Goal: Entertainment & Leisure: Browse casually

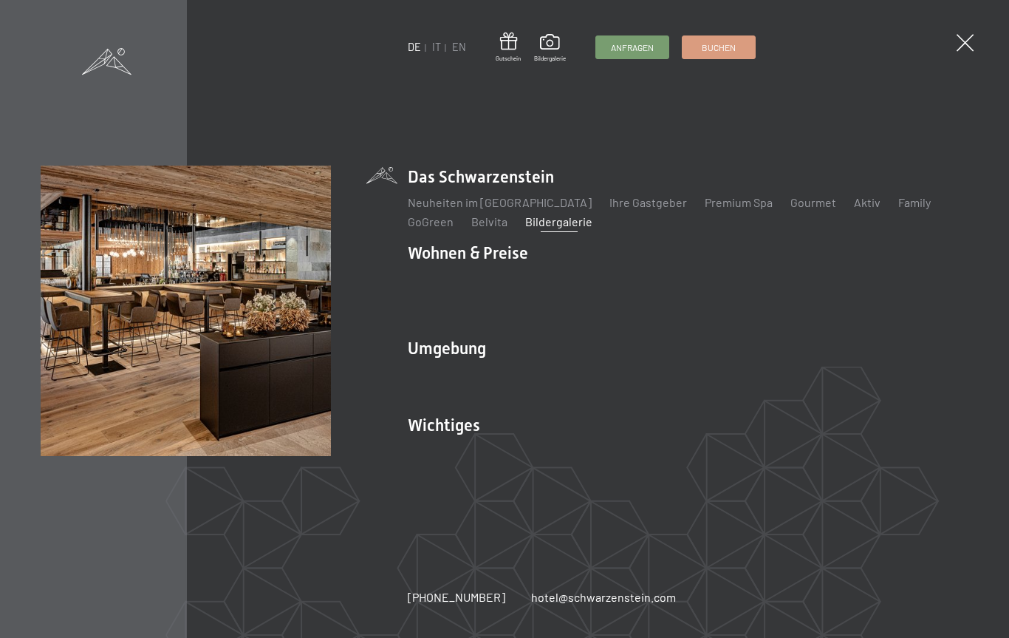
click at [546, 228] on link "Bildergalerie" at bounding box center [558, 221] width 67 height 14
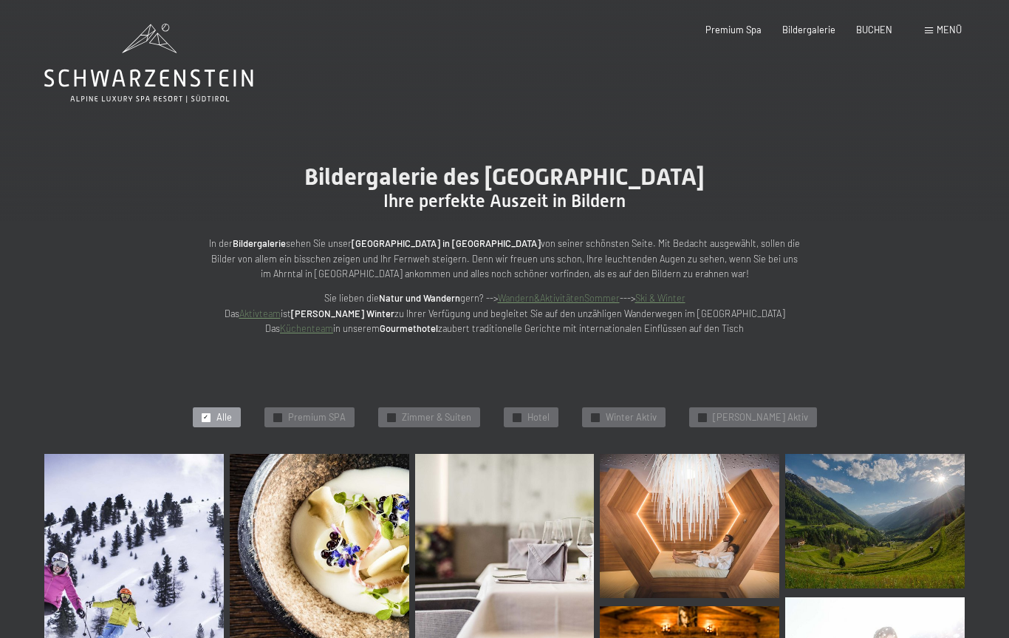
click at [115, 543] on img at bounding box center [134, 579] width 180 height 251
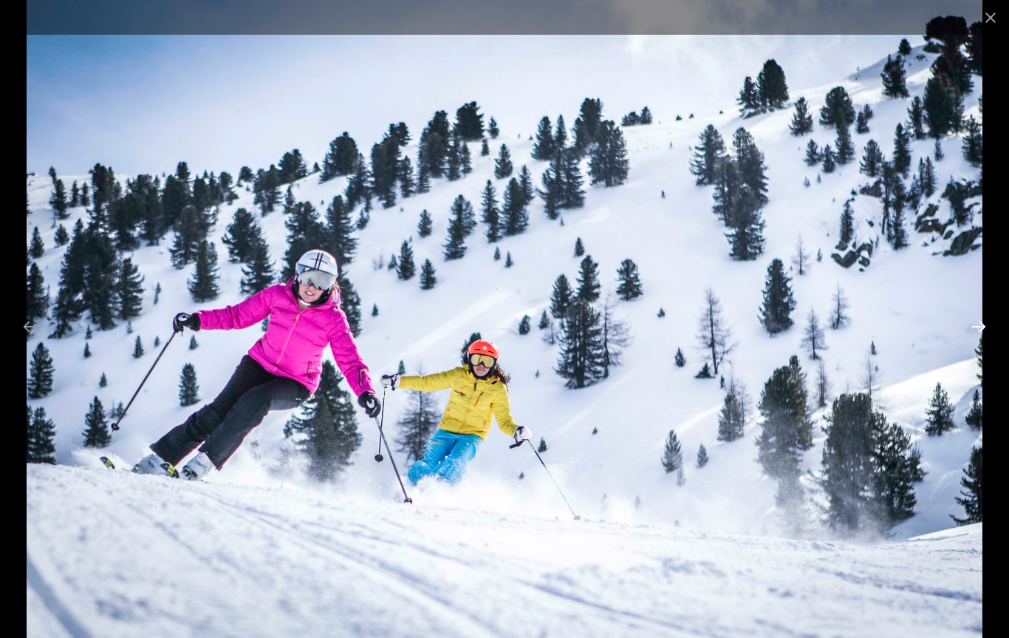
click at [984, 328] on button "Next slide" at bounding box center [979, 326] width 31 height 29
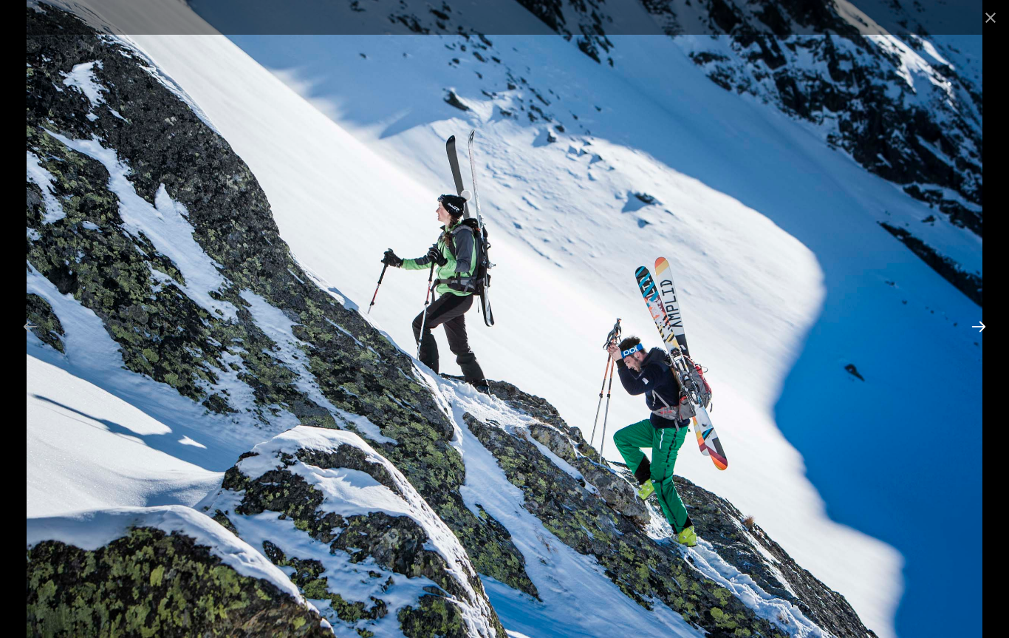
click at [975, 323] on button "Next slide" at bounding box center [979, 326] width 31 height 29
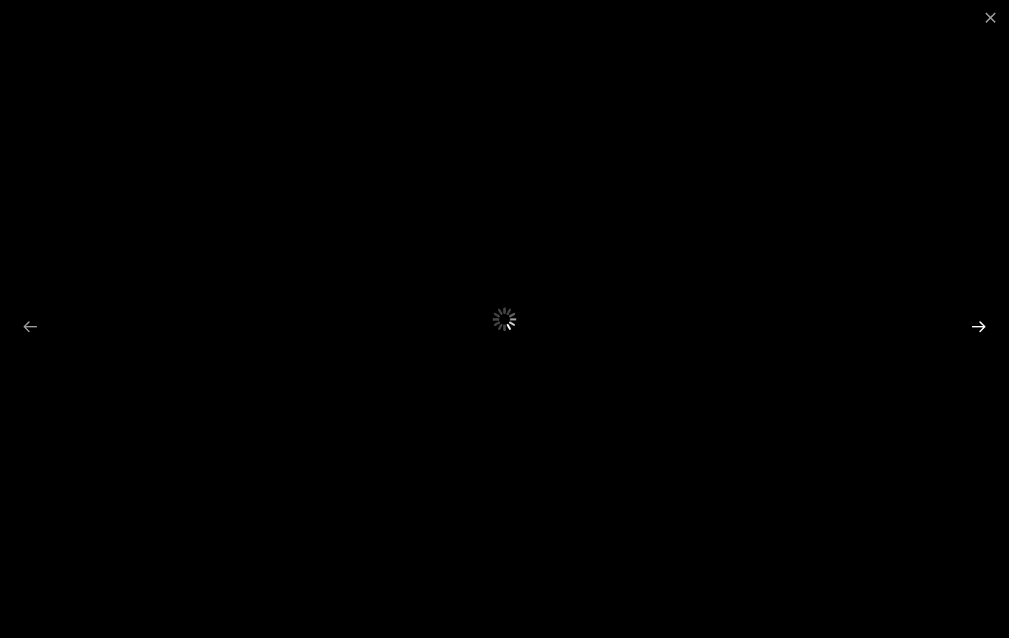
click at [974, 322] on button "Next slide" at bounding box center [979, 326] width 31 height 29
click at [981, 318] on button "Next slide" at bounding box center [979, 326] width 31 height 29
click at [978, 319] on button "Next slide" at bounding box center [979, 326] width 31 height 29
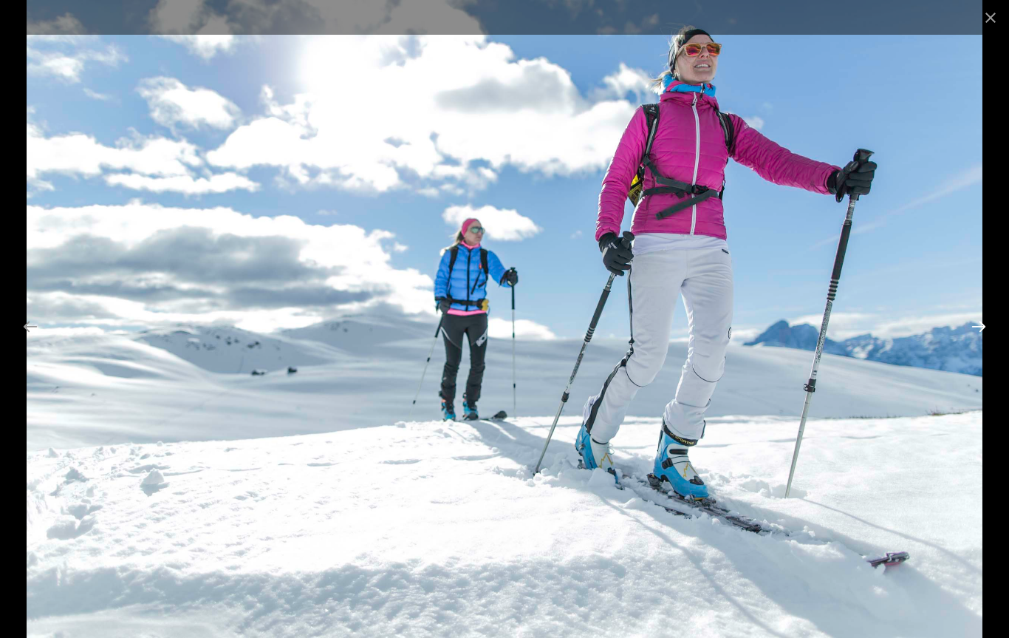
click at [984, 321] on button "Next slide" at bounding box center [979, 326] width 31 height 29
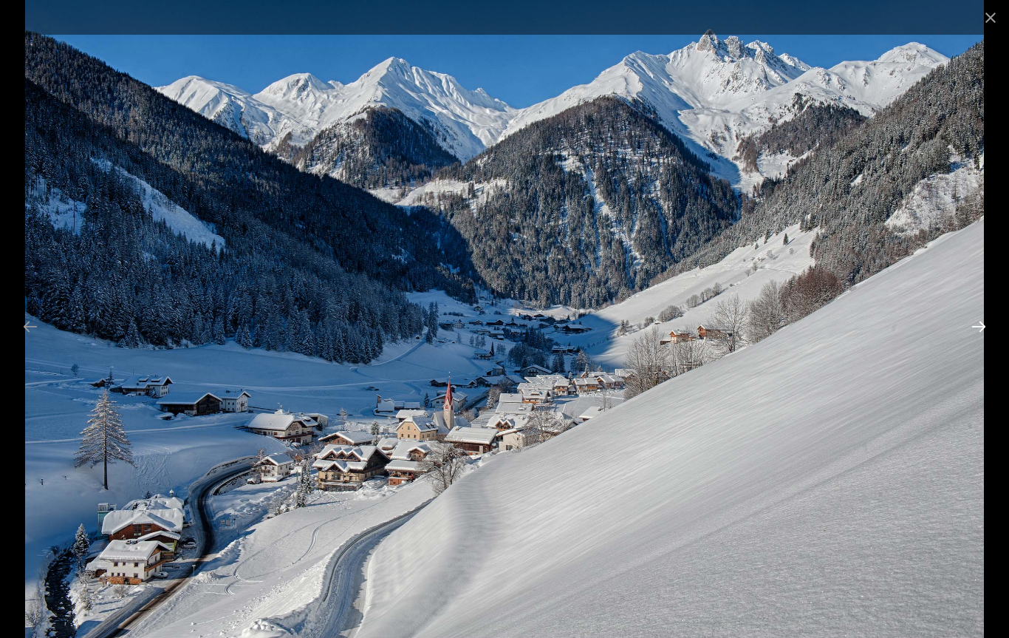
click at [980, 324] on button "Next slide" at bounding box center [979, 326] width 31 height 29
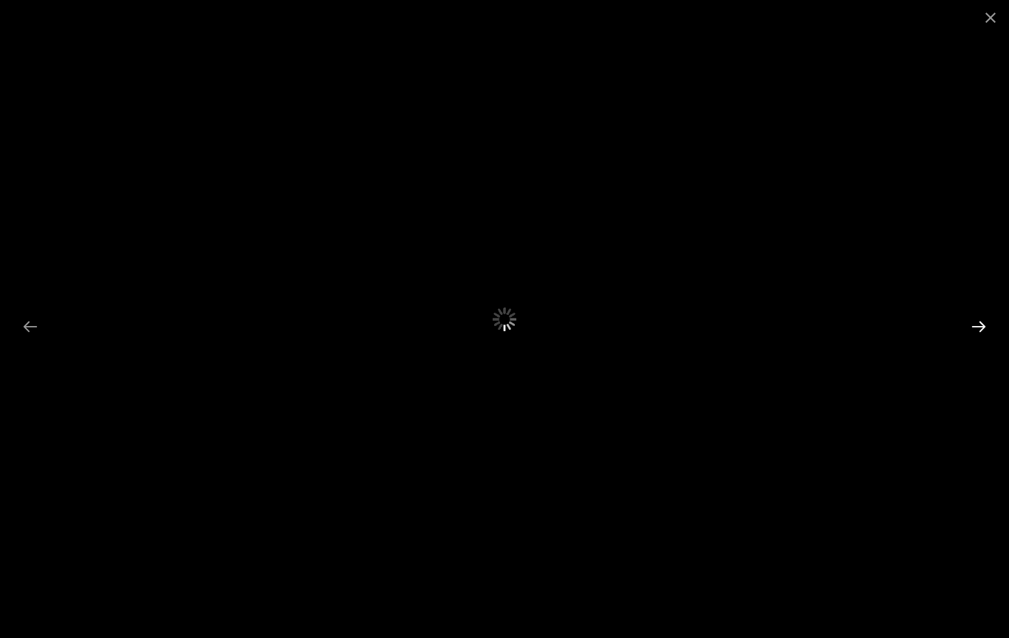
click at [978, 322] on button "Next slide" at bounding box center [979, 326] width 31 height 29
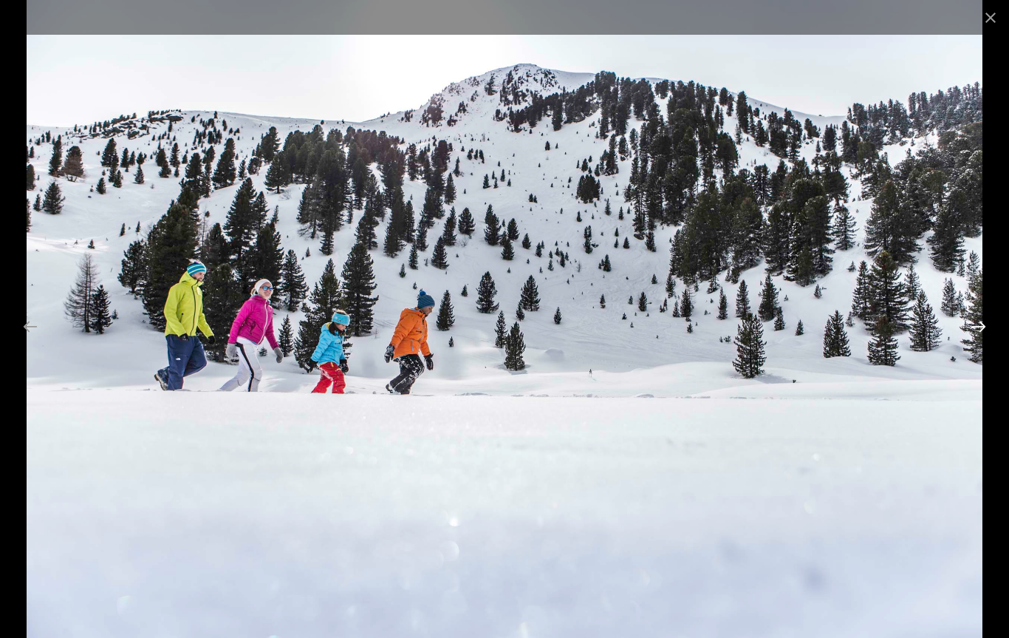
click at [978, 322] on button "Next slide" at bounding box center [979, 326] width 31 height 29
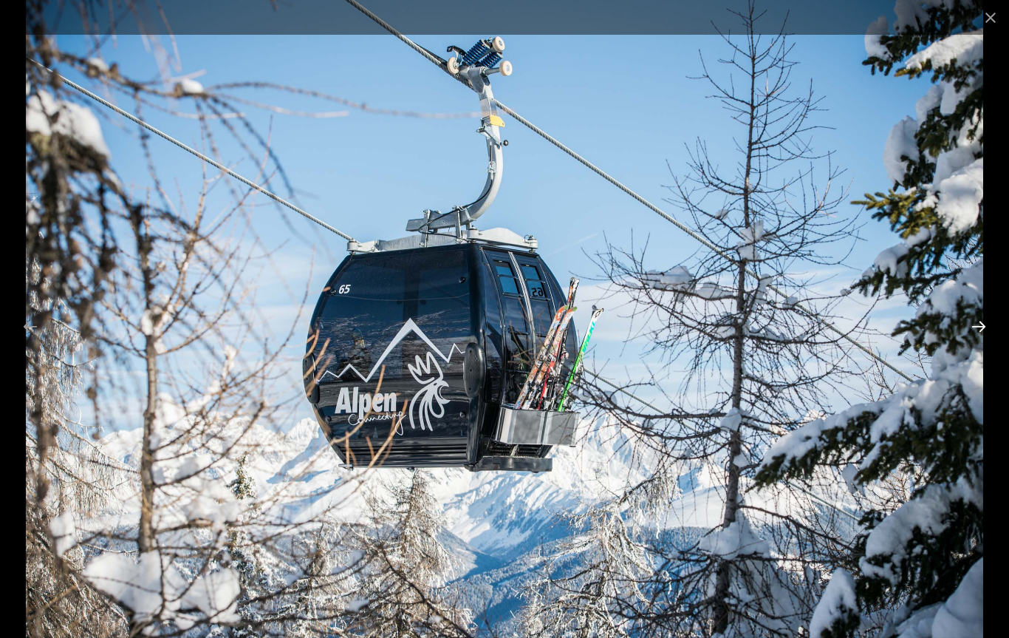
click at [978, 322] on button "Next slide" at bounding box center [979, 326] width 31 height 29
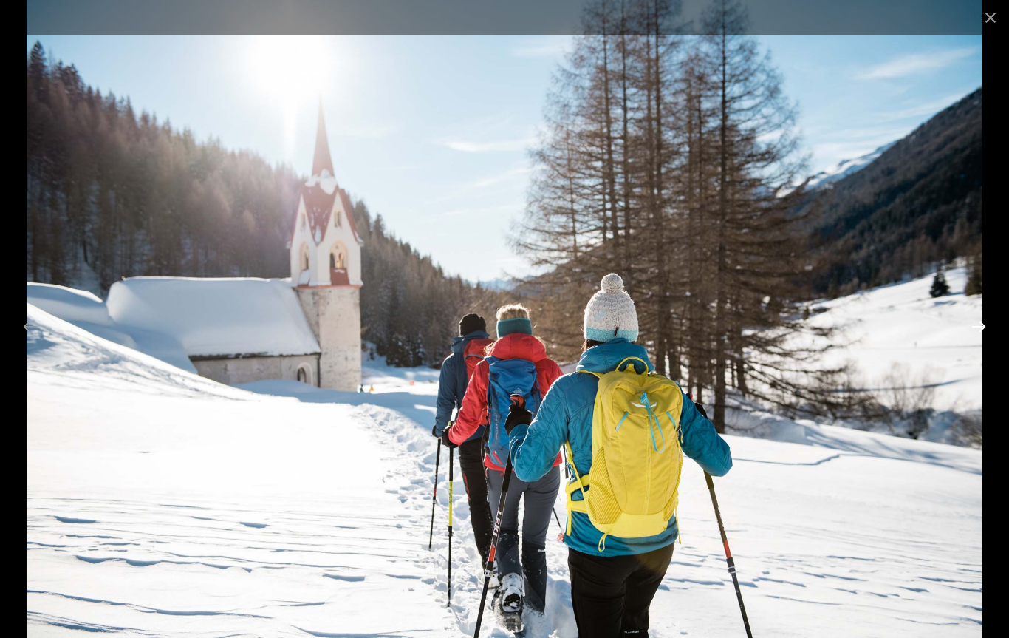
click at [978, 321] on button "Next slide" at bounding box center [979, 326] width 31 height 29
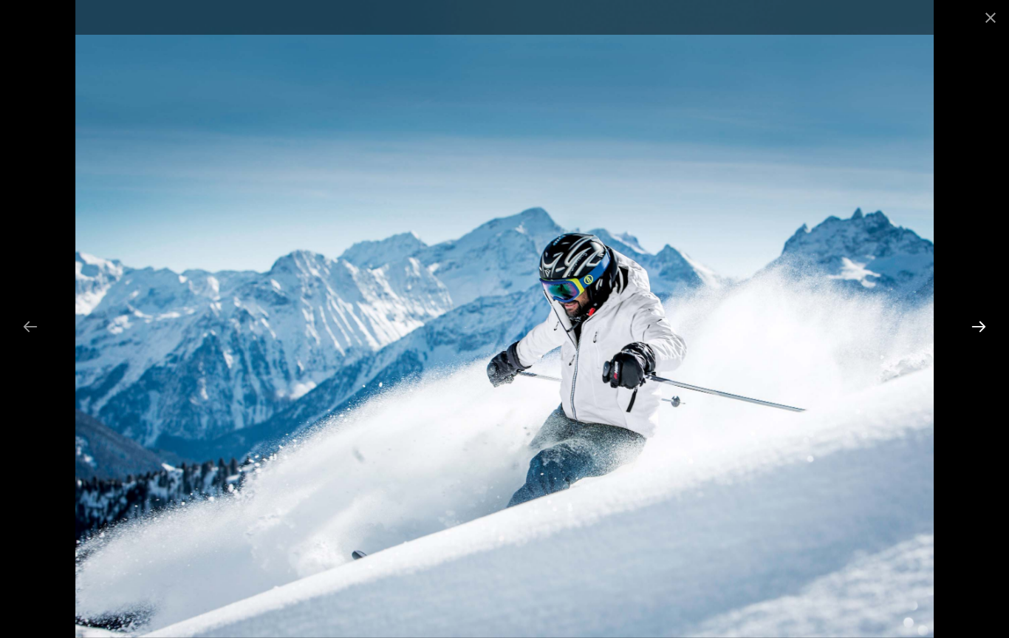
click at [978, 318] on button "Next slide" at bounding box center [979, 326] width 31 height 29
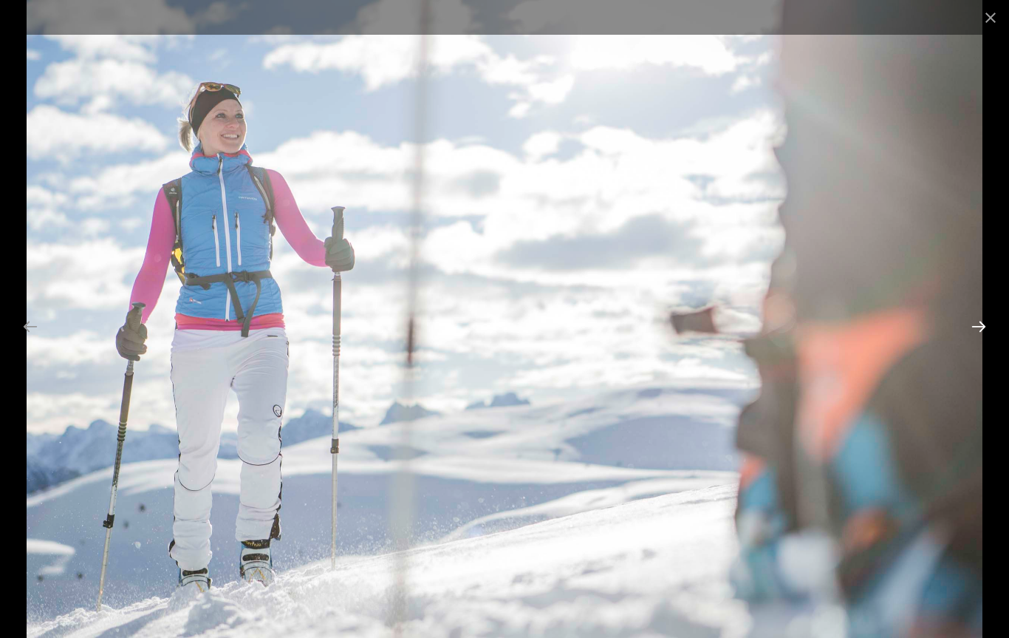
click at [975, 322] on button "Next slide" at bounding box center [979, 326] width 31 height 29
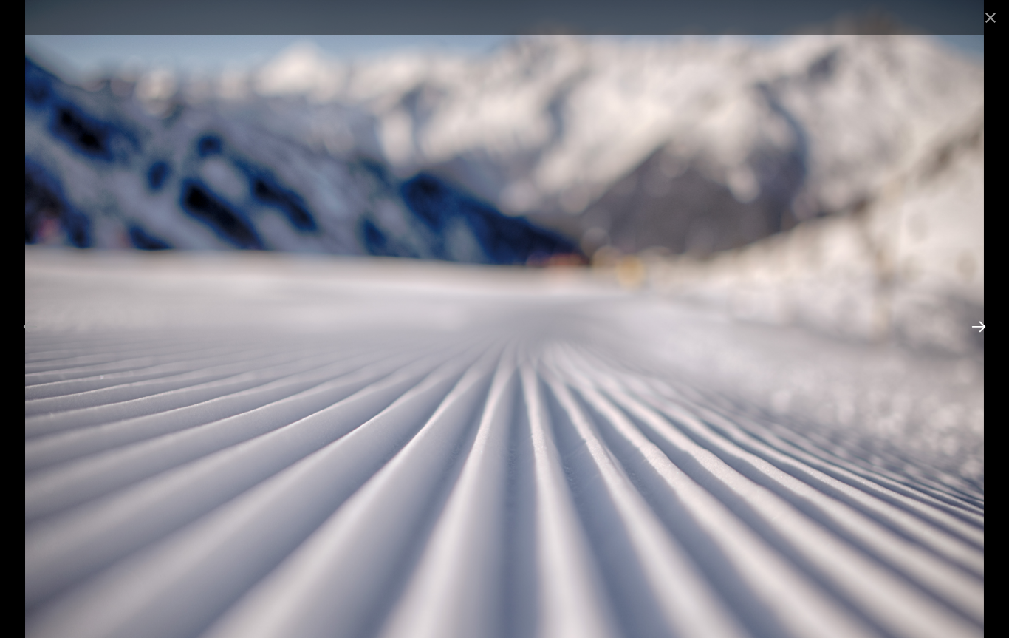
click at [975, 326] on button "Next slide" at bounding box center [979, 326] width 31 height 29
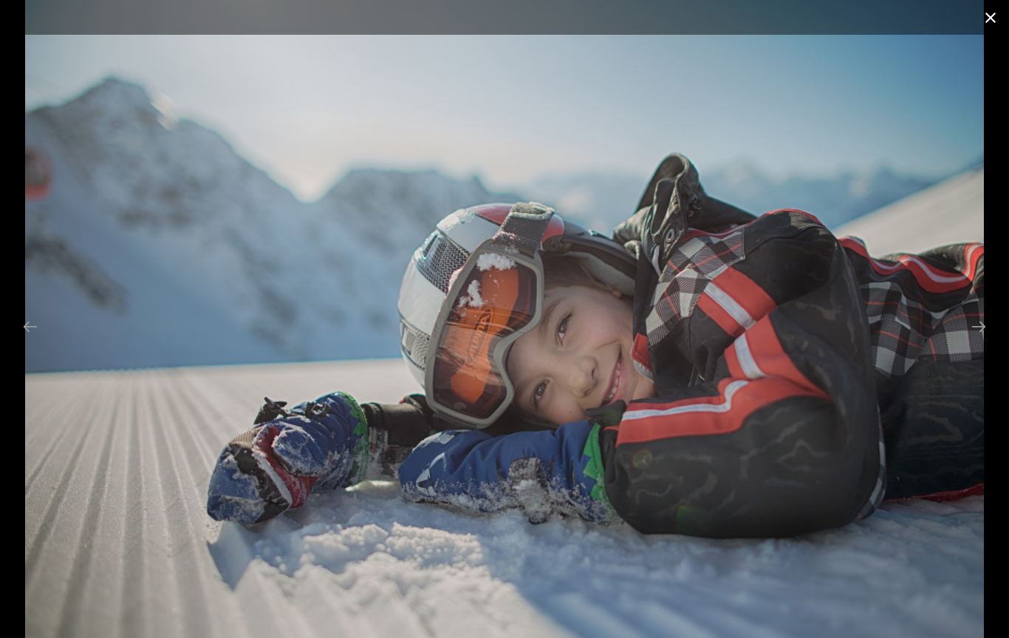
click at [988, 16] on button "Close gallery" at bounding box center [990, 17] width 37 height 35
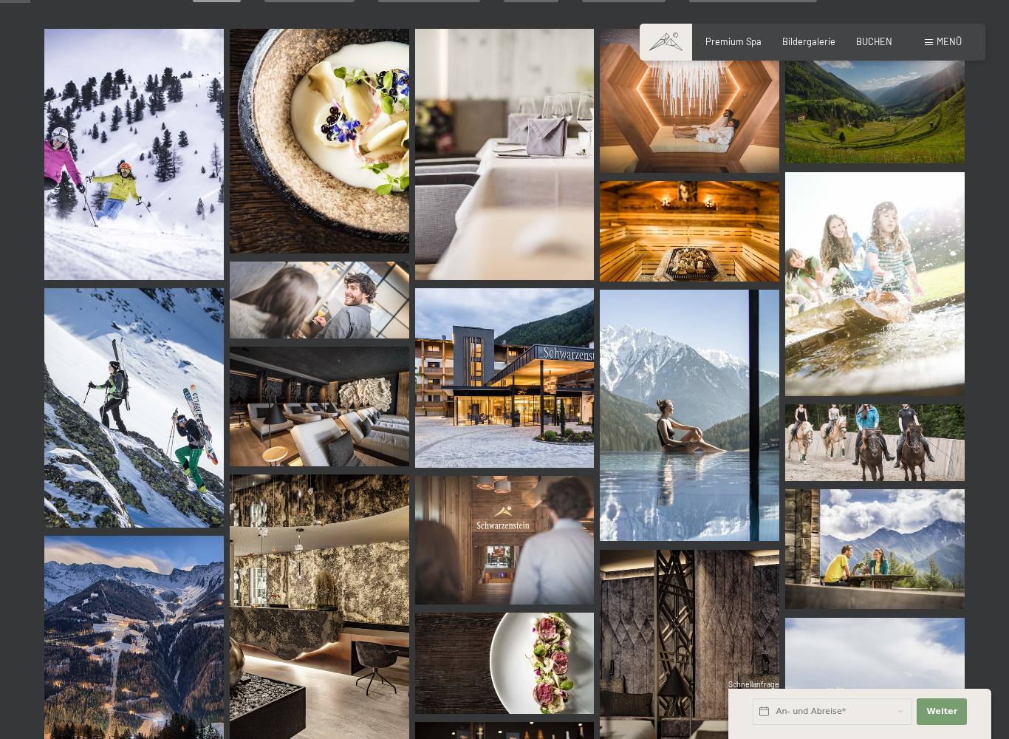
scroll to position [424, 0]
click at [302, 181] on img at bounding box center [320, 142] width 180 height 224
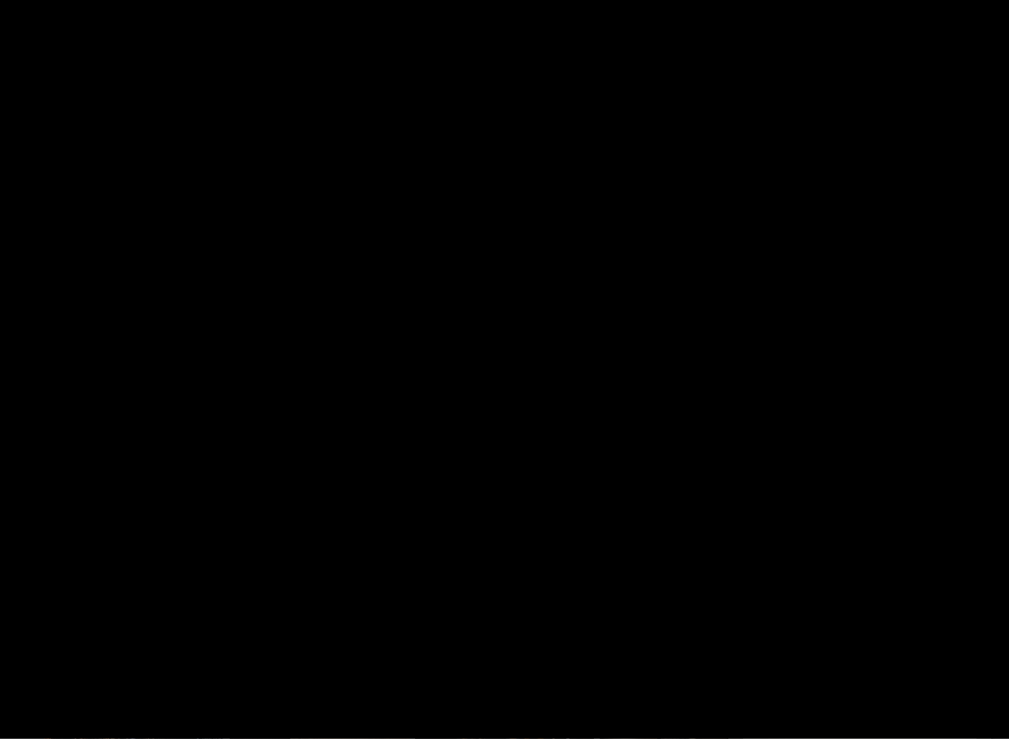
scroll to position [425, 0]
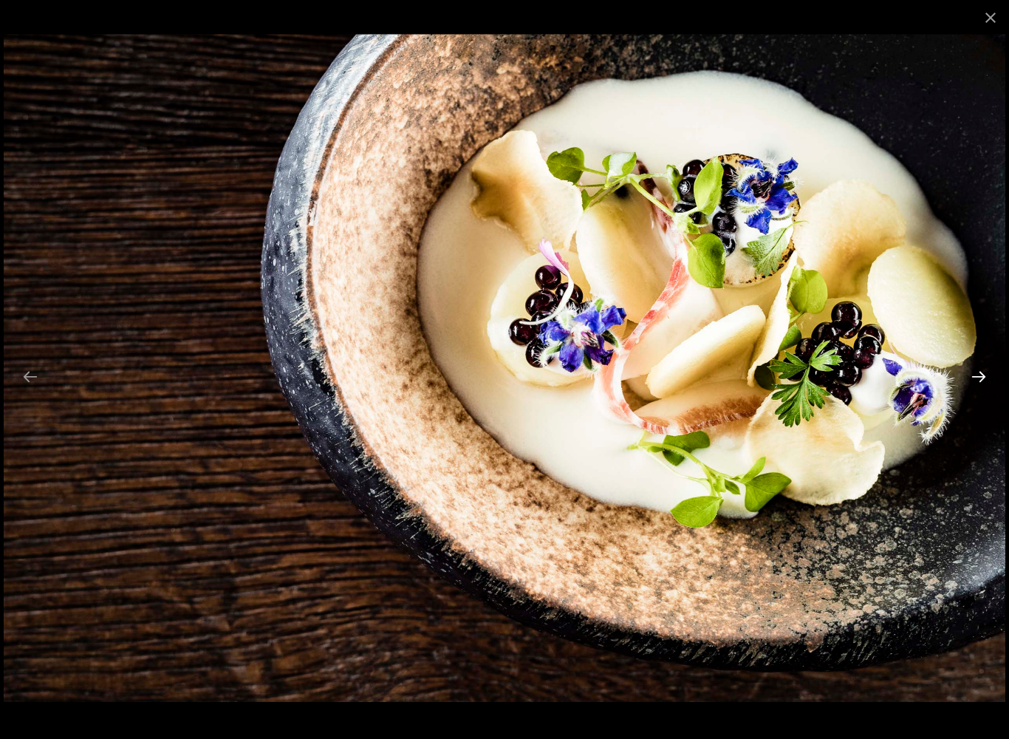
click at [968, 380] on button "Next slide" at bounding box center [979, 376] width 31 height 29
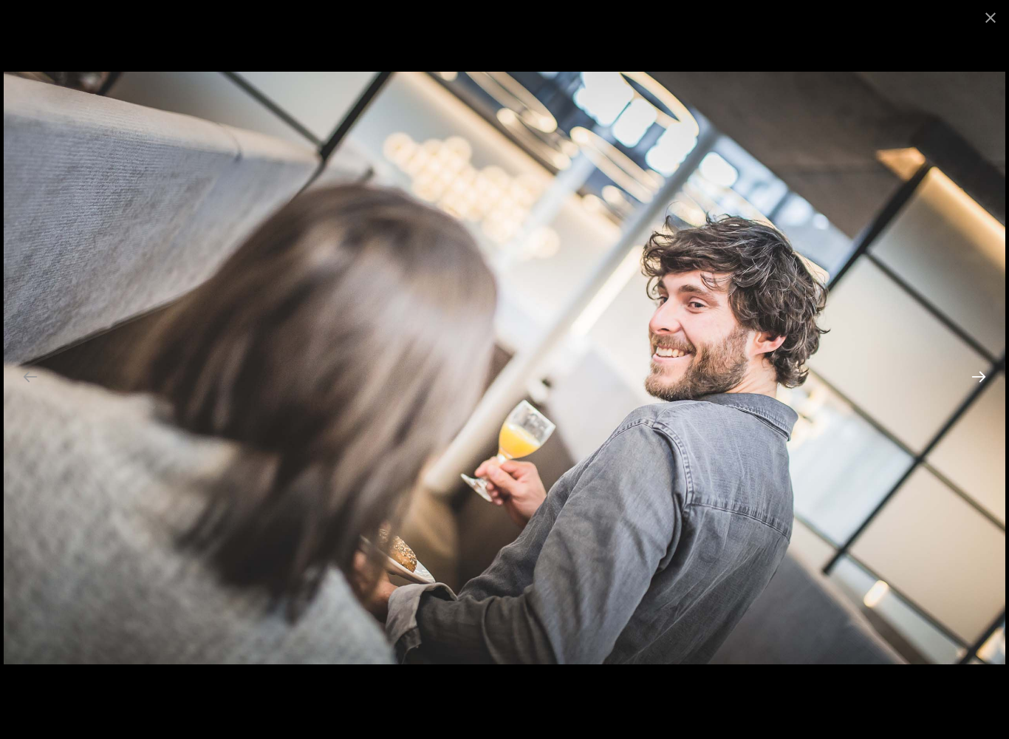
click at [974, 372] on button "Next slide" at bounding box center [979, 376] width 31 height 29
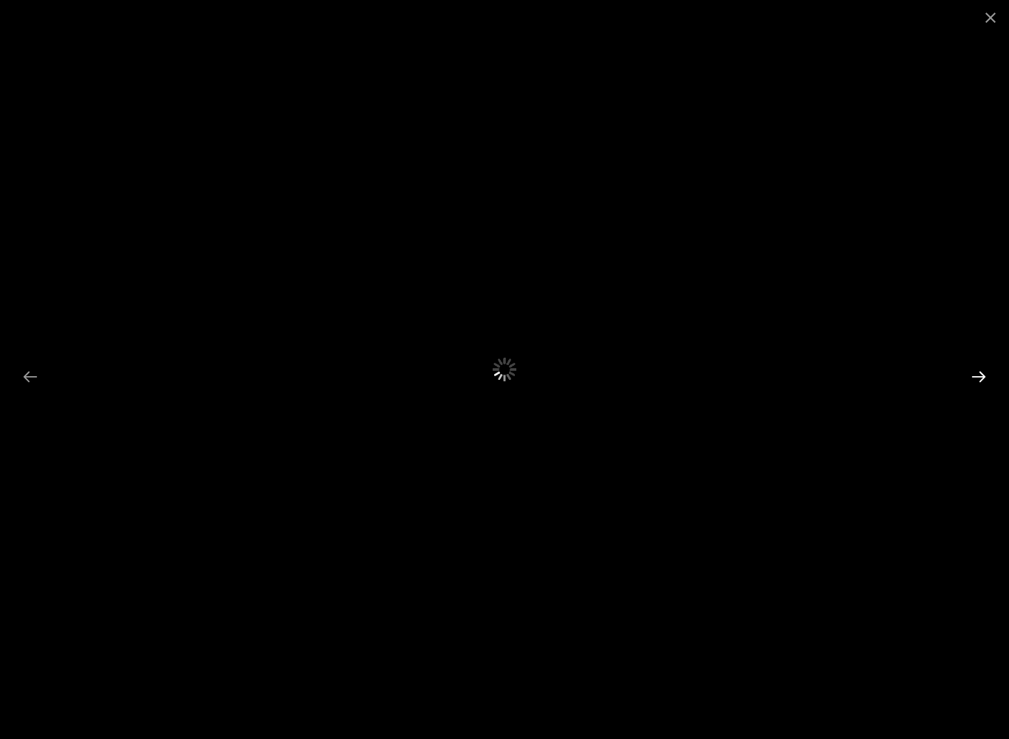
click at [975, 369] on button "Next slide" at bounding box center [979, 376] width 31 height 29
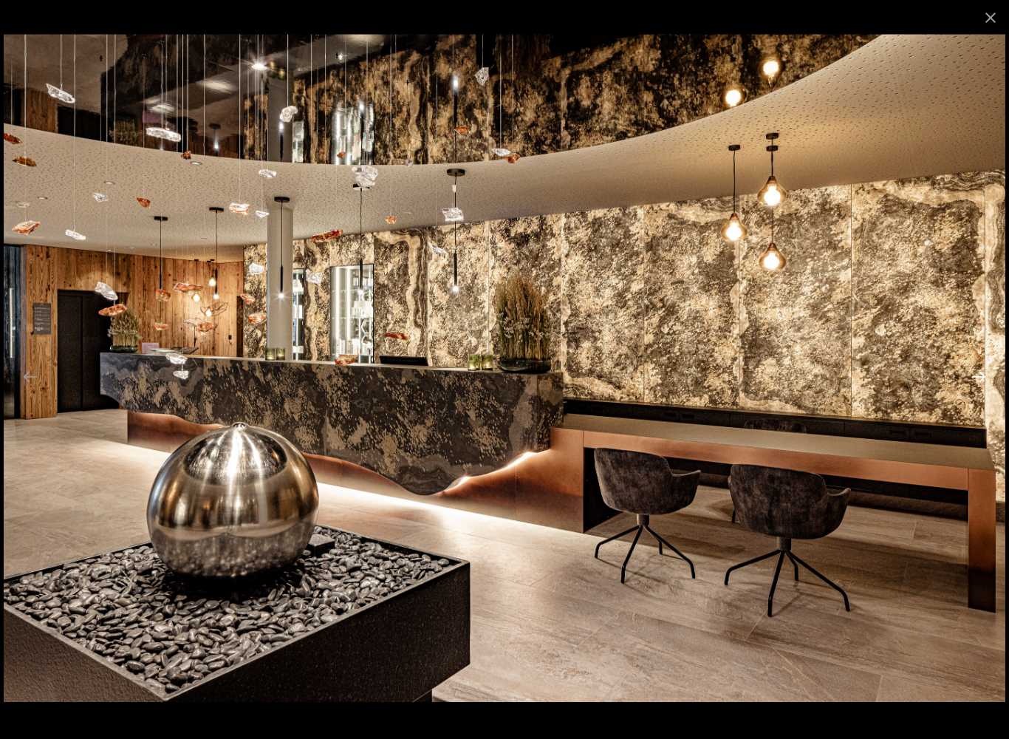
click at [972, 376] on button "Next slide" at bounding box center [979, 376] width 31 height 29
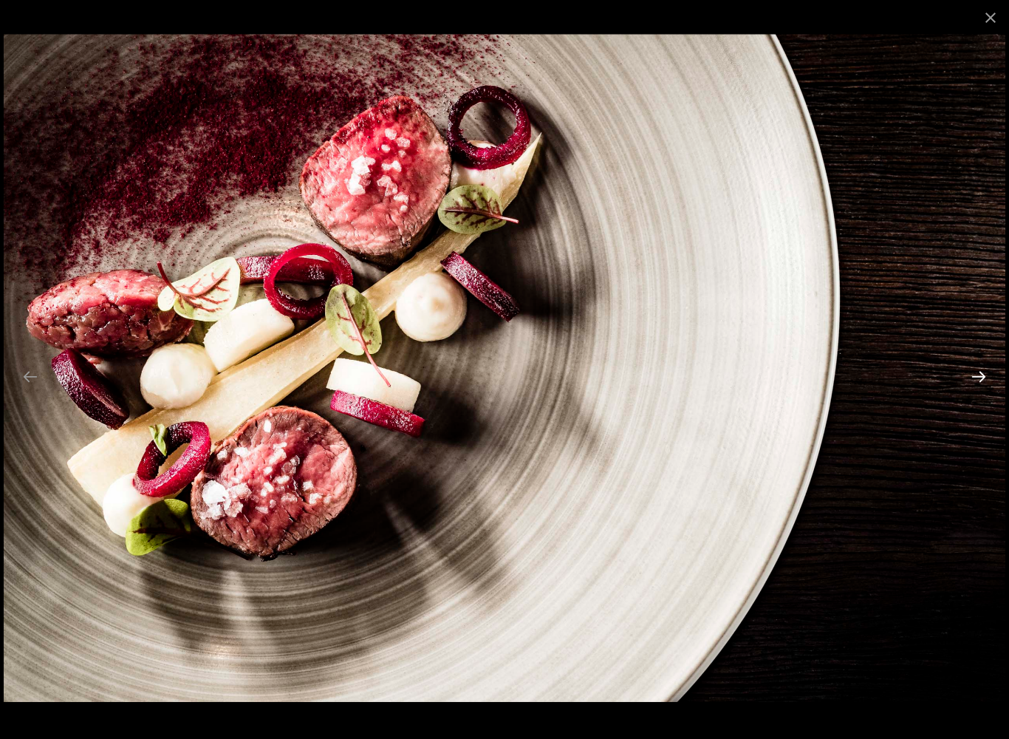
click at [972, 376] on button "Next slide" at bounding box center [979, 376] width 31 height 29
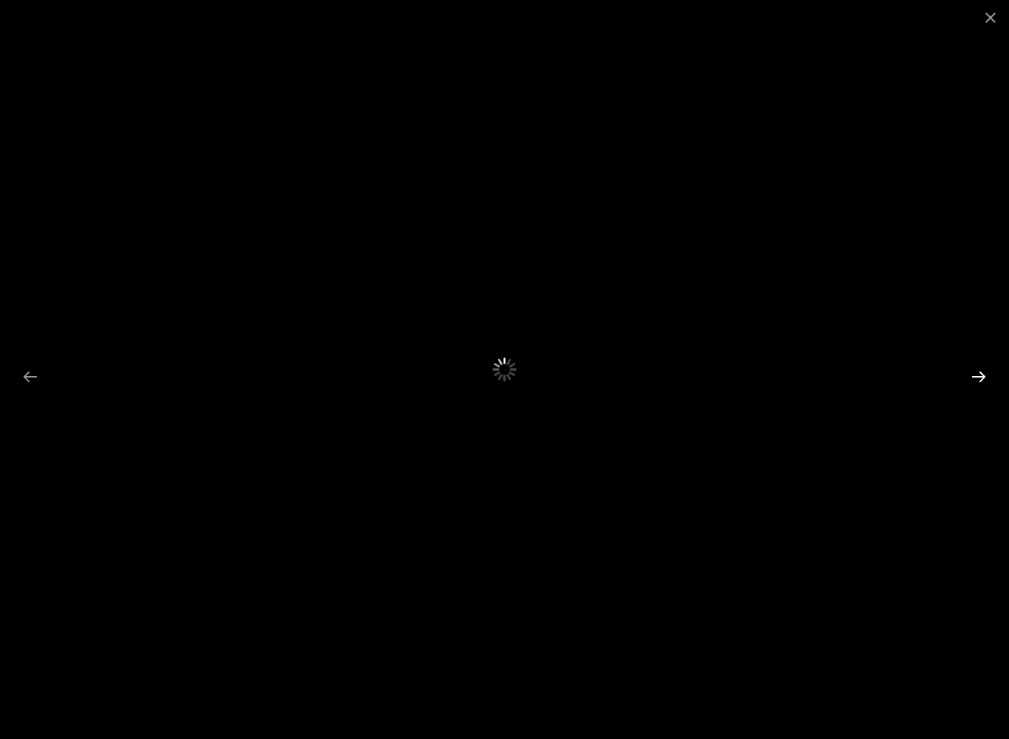
click at [976, 373] on button "Next slide" at bounding box center [979, 376] width 31 height 29
click at [981, 21] on button "Close gallery" at bounding box center [990, 17] width 37 height 35
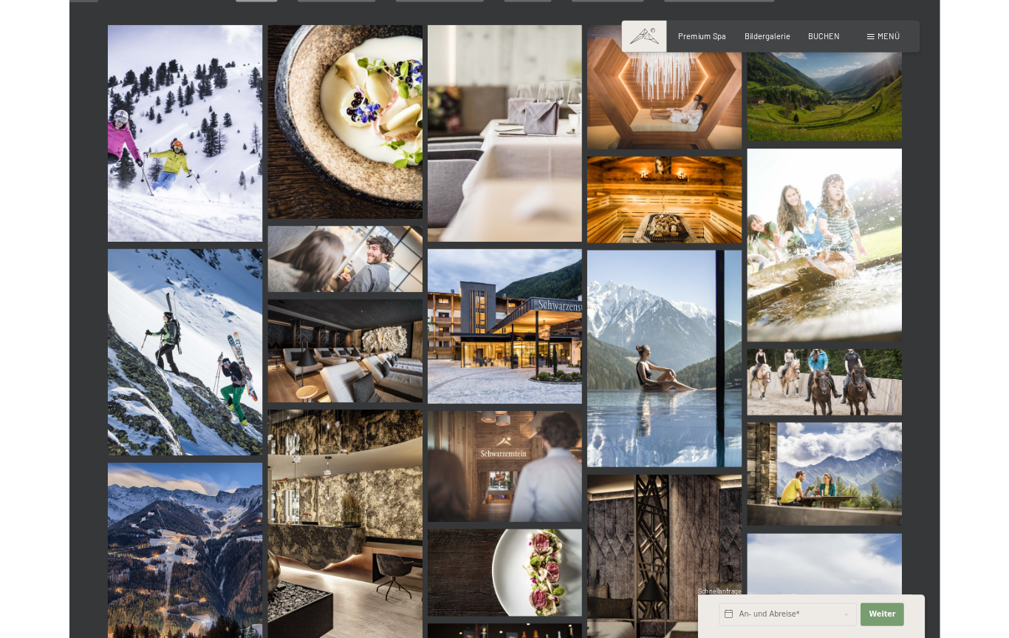
scroll to position [466, 0]
